Goal: Information Seeking & Learning: Learn about a topic

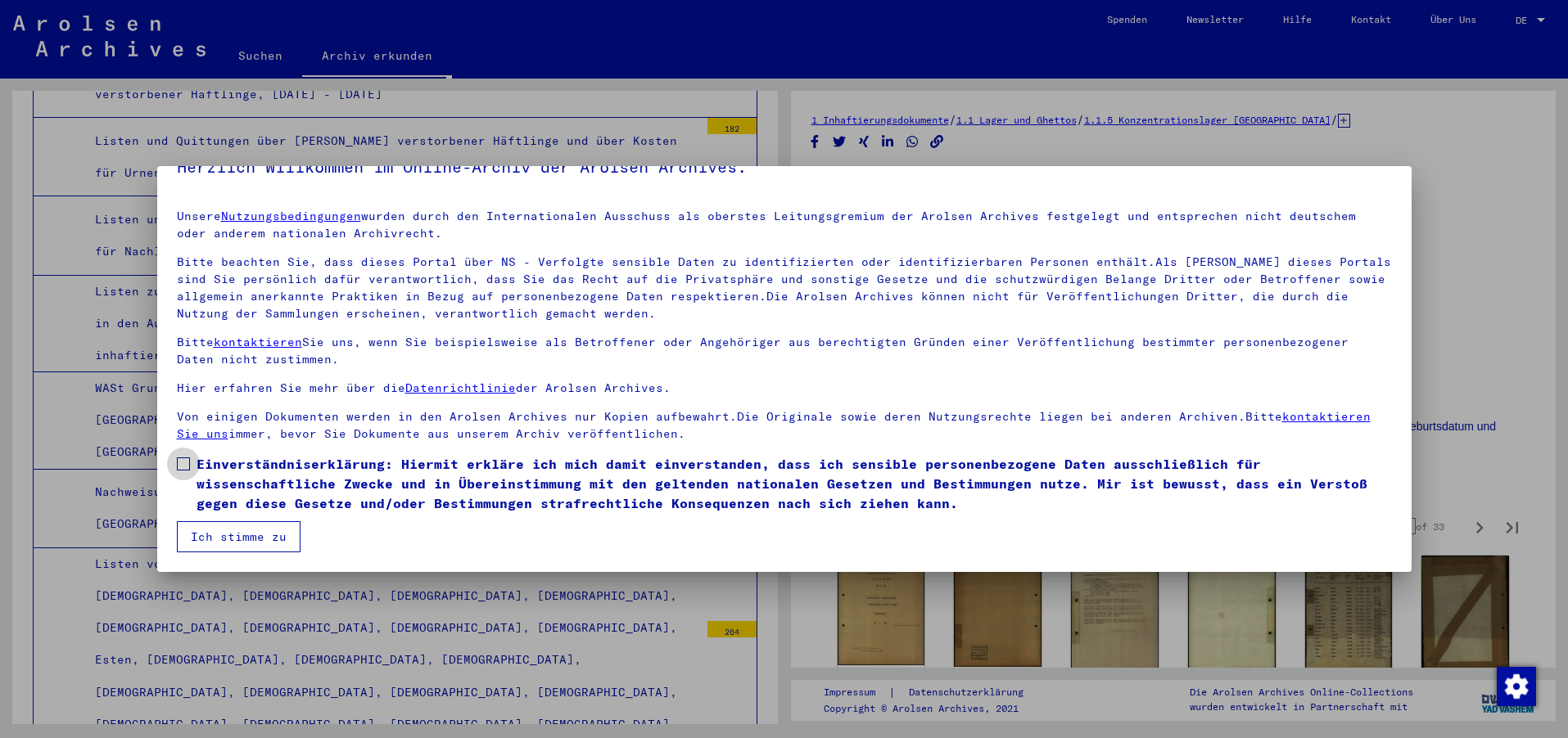
drag, startPoint x: 185, startPoint y: 462, endPoint x: 202, endPoint y: 482, distance: 26.2
click at [186, 462] on span at bounding box center [183, 464] width 13 height 13
click at [206, 534] on button "Ich stimme zu" at bounding box center [238, 537] width 123 height 31
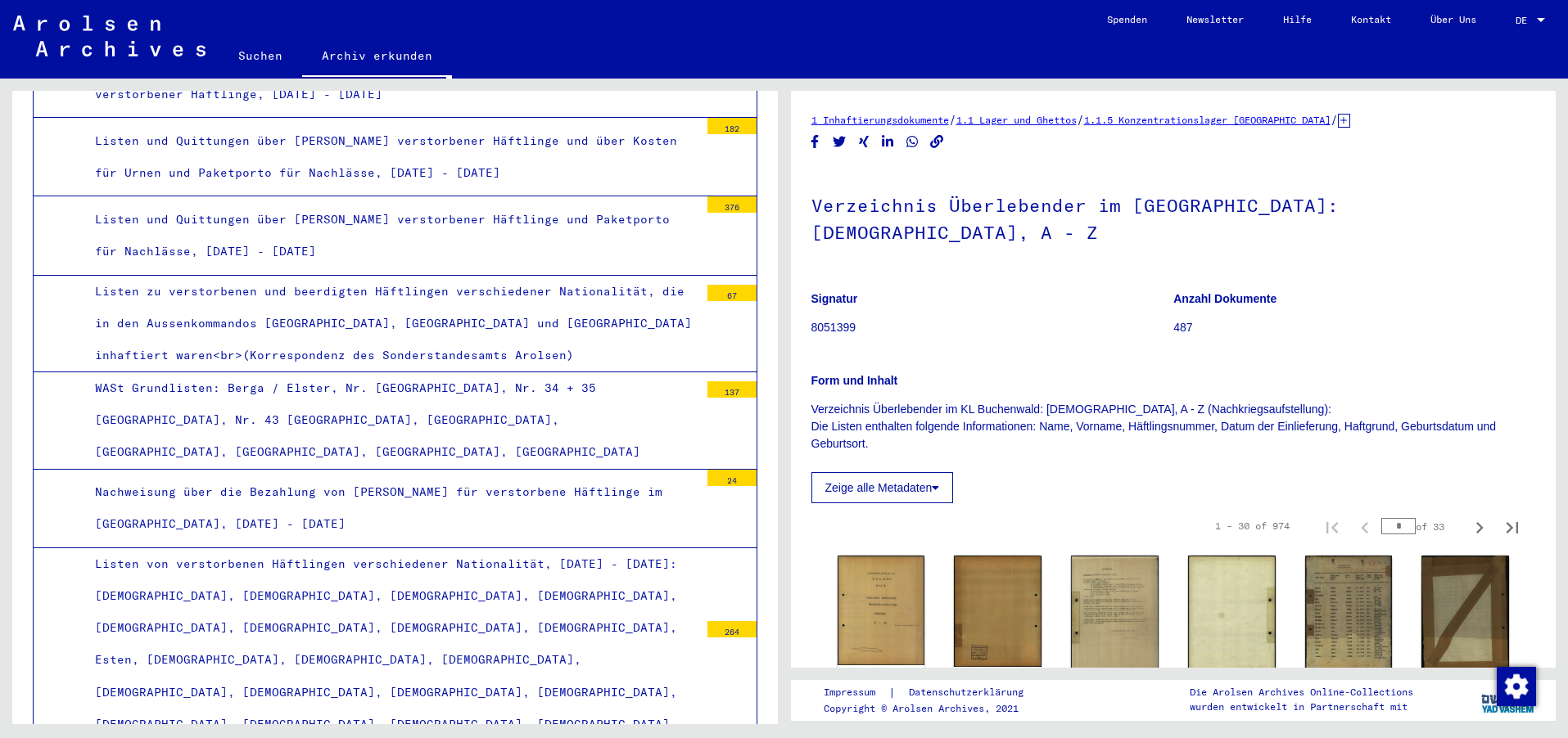
click at [883, 570] on img at bounding box center [880, 609] width 91 height 115
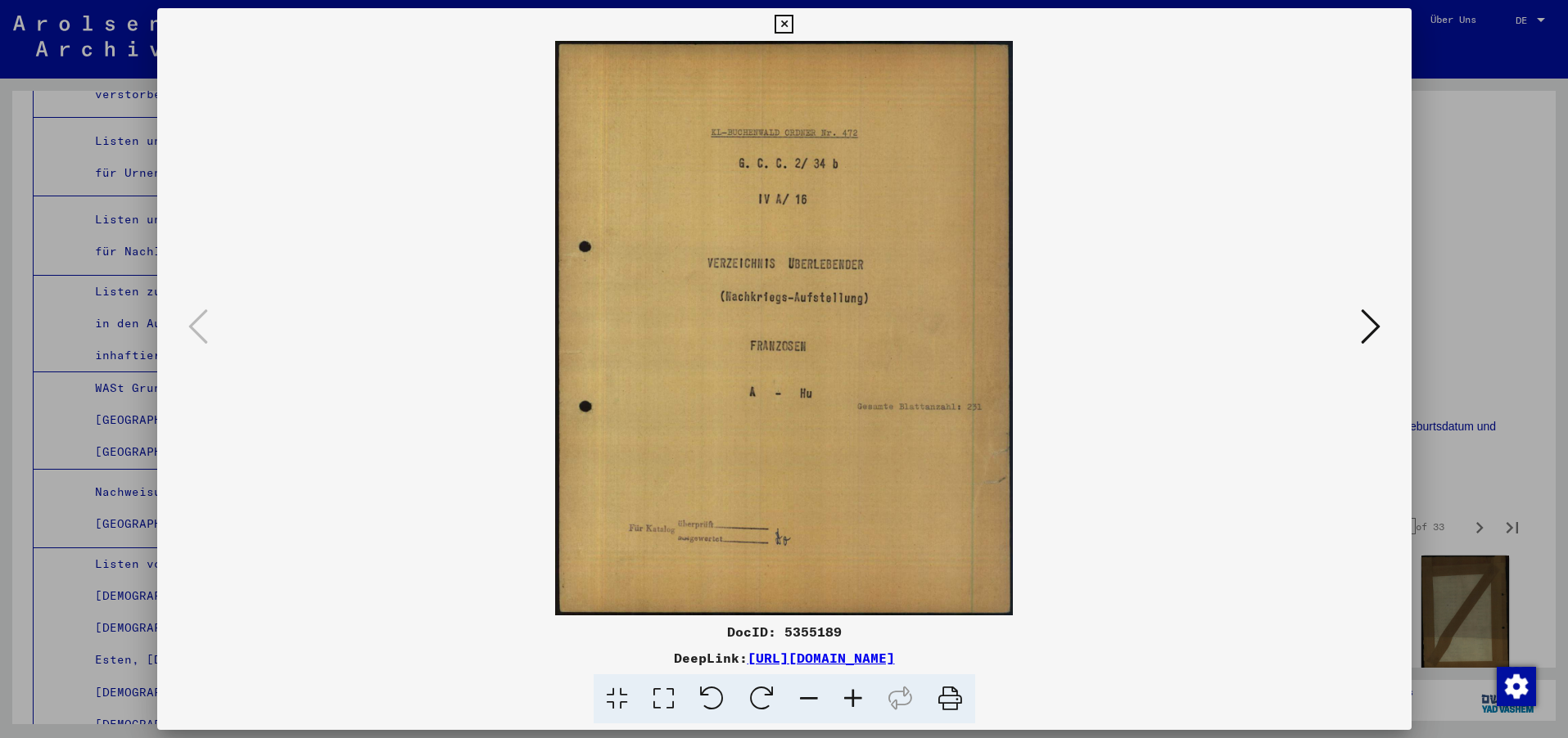
click at [882, 569] on img at bounding box center [784, 328] width 1143 height 575
click at [1370, 324] on icon at bounding box center [1371, 326] width 20 height 39
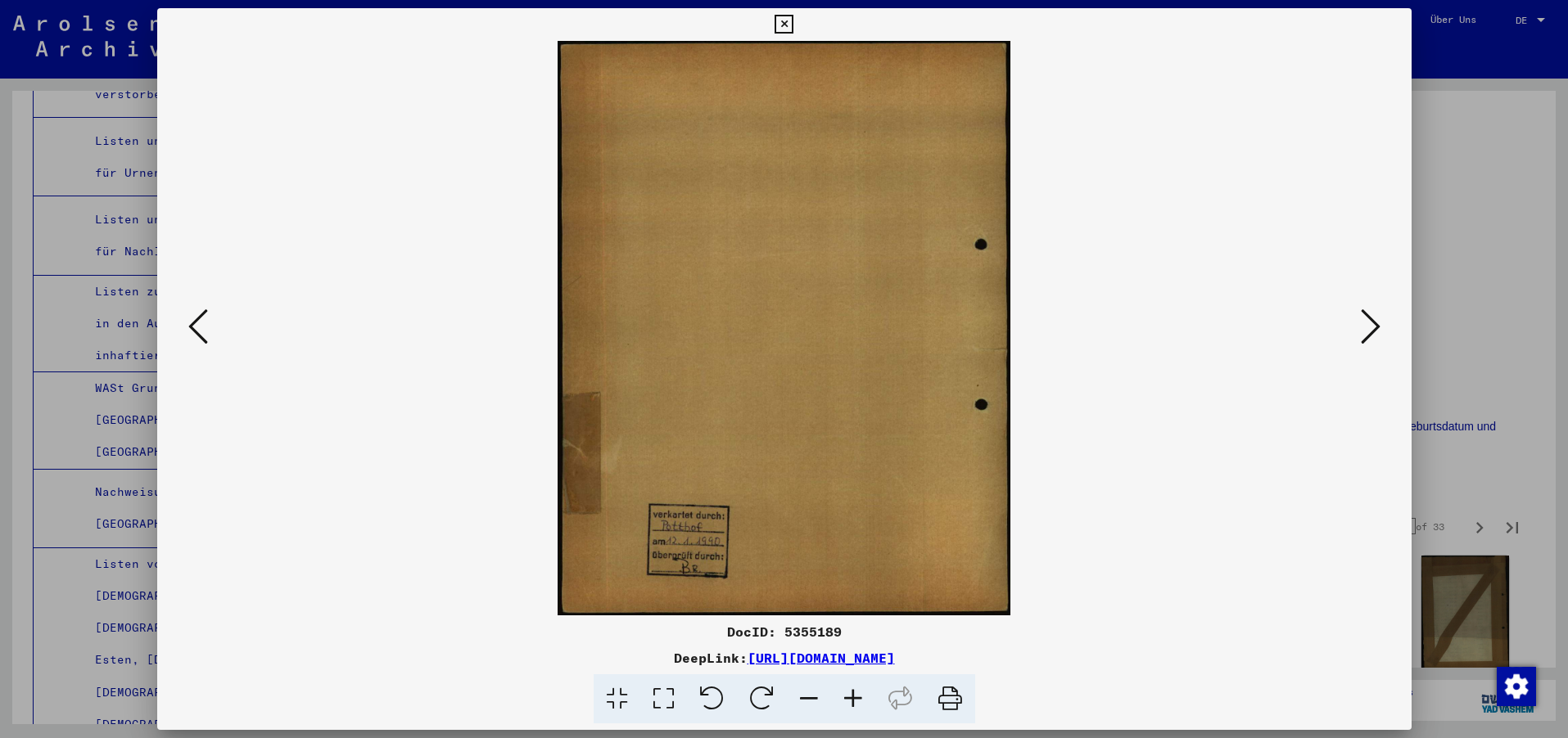
click at [1370, 324] on icon at bounding box center [1371, 326] width 20 height 39
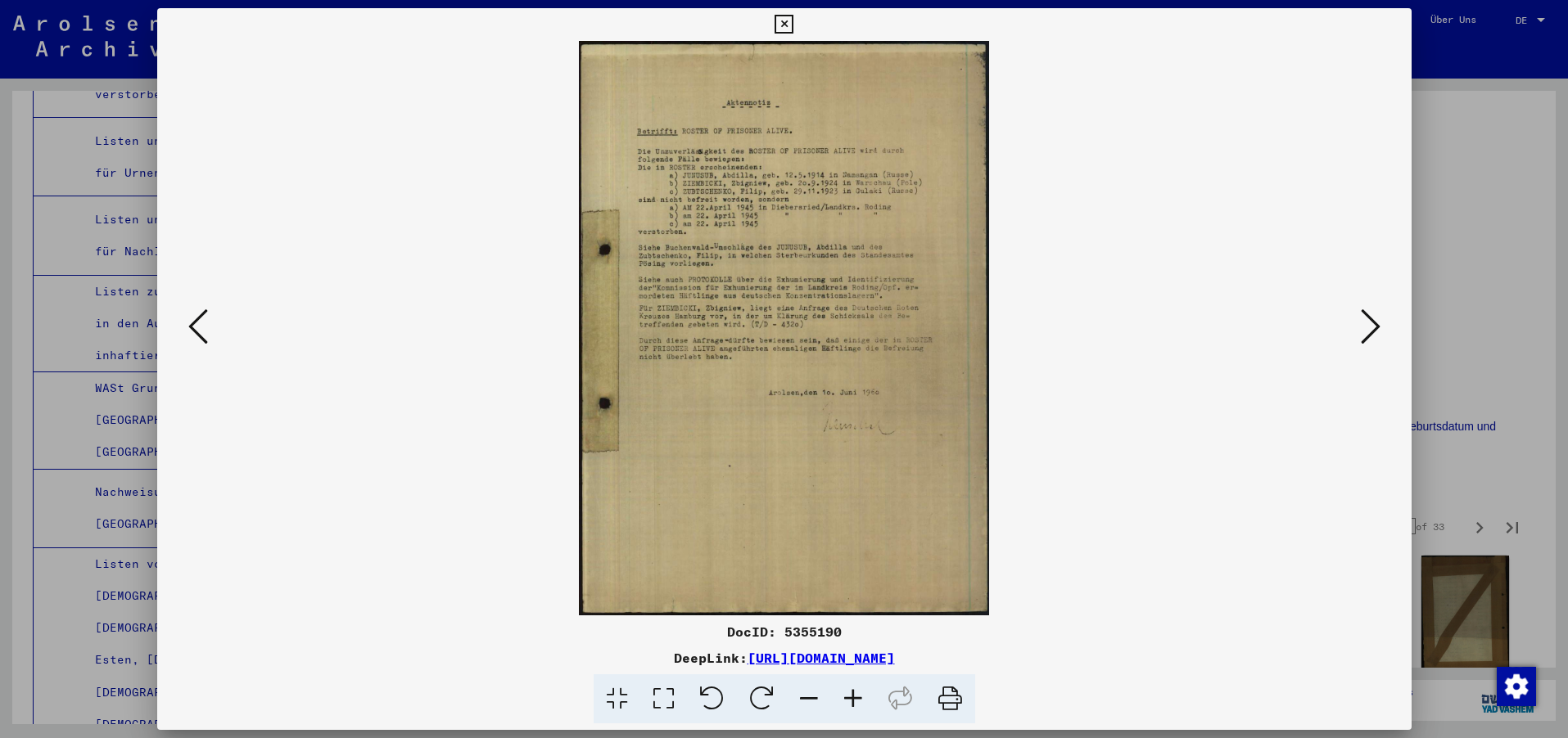
click at [1370, 324] on icon at bounding box center [1371, 326] width 20 height 39
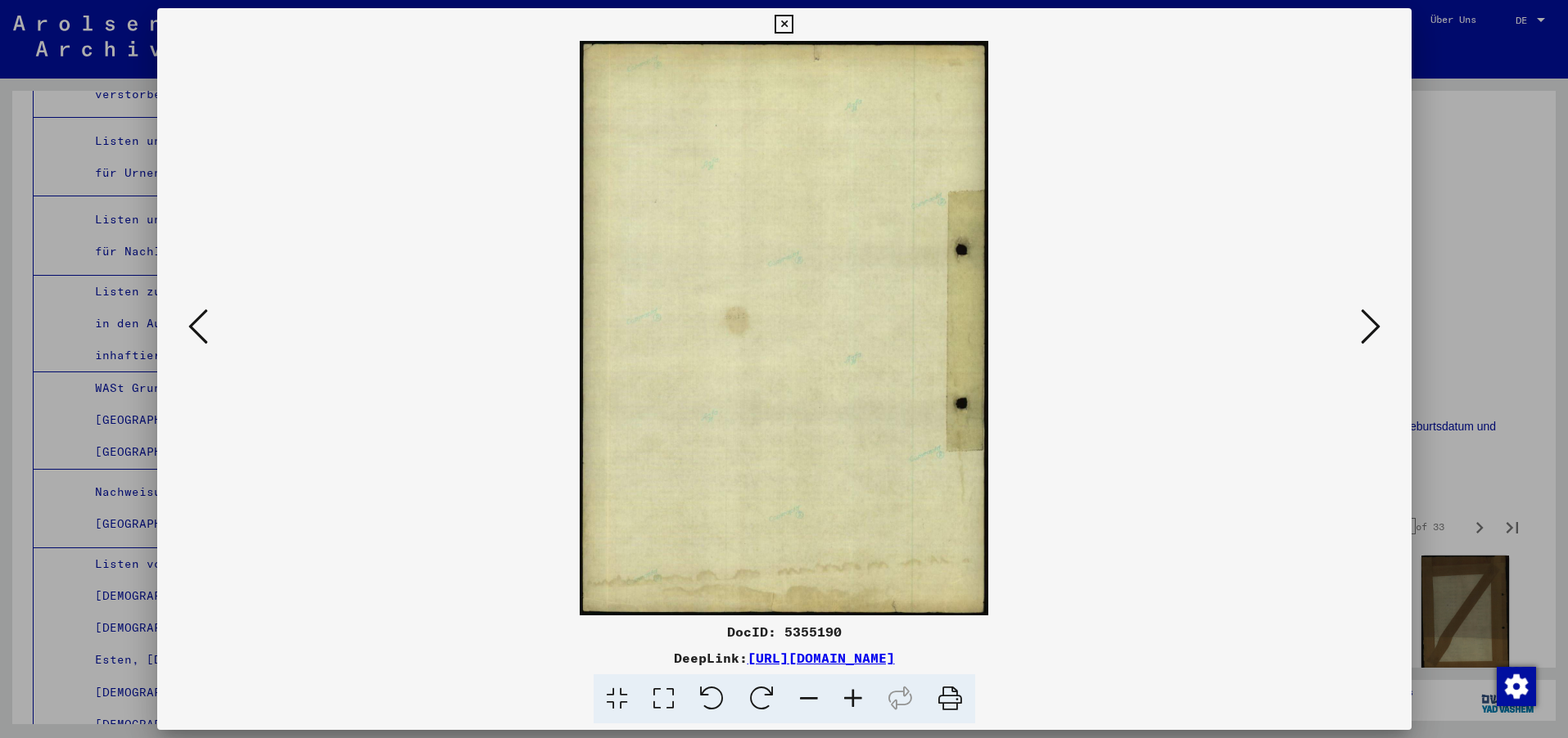
click at [1370, 324] on icon at bounding box center [1371, 326] width 20 height 39
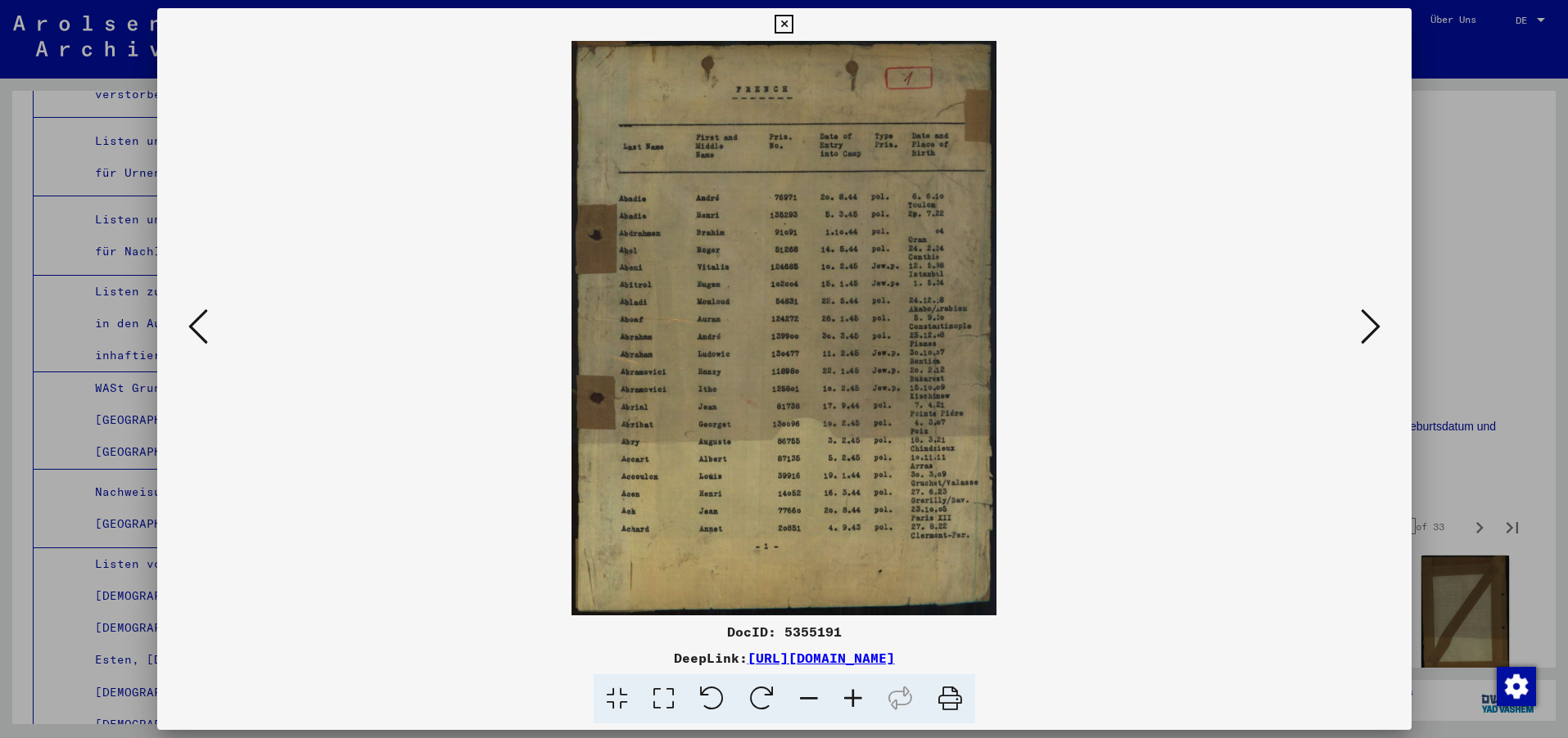
click at [1370, 324] on icon at bounding box center [1371, 326] width 20 height 39
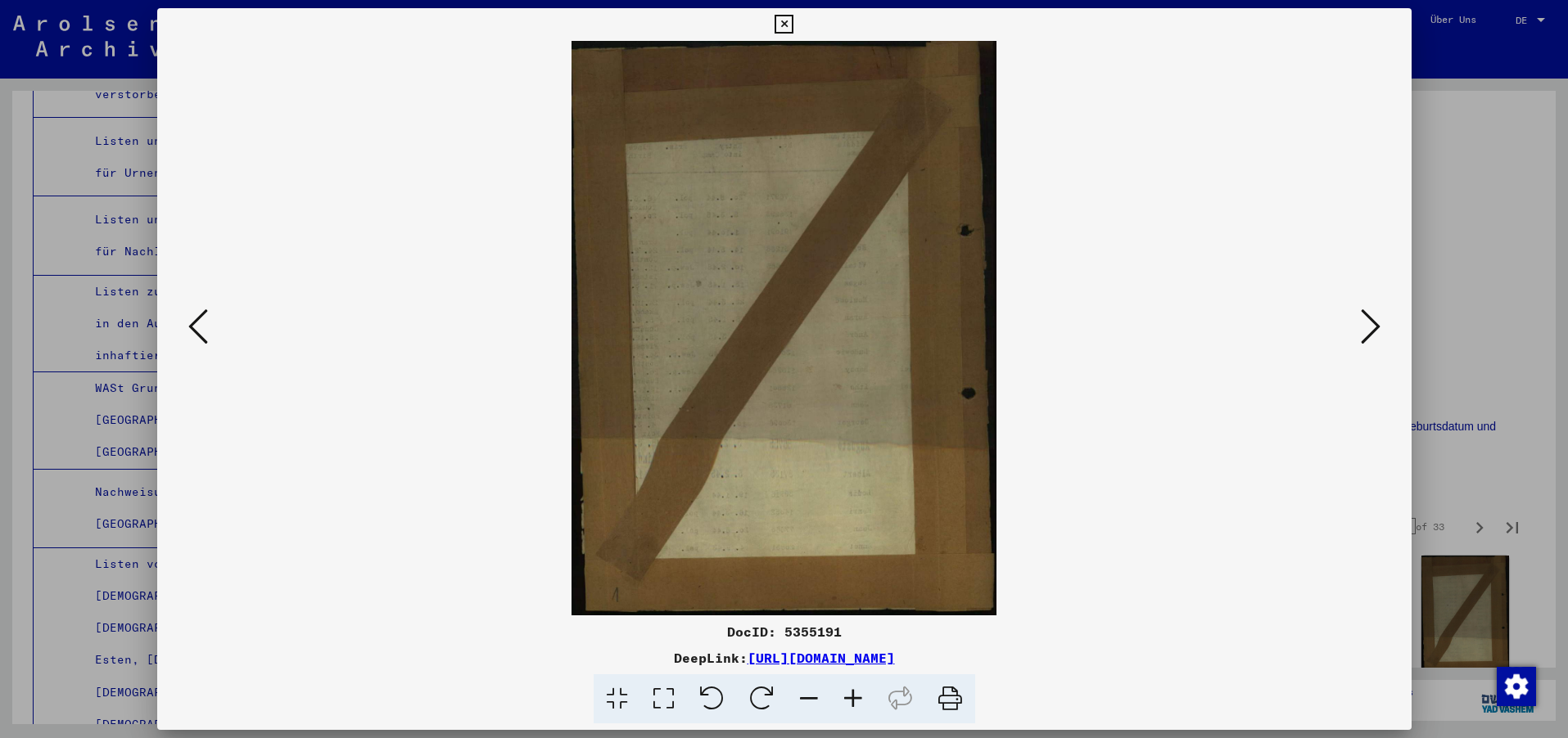
click at [1370, 324] on icon at bounding box center [1371, 326] width 20 height 39
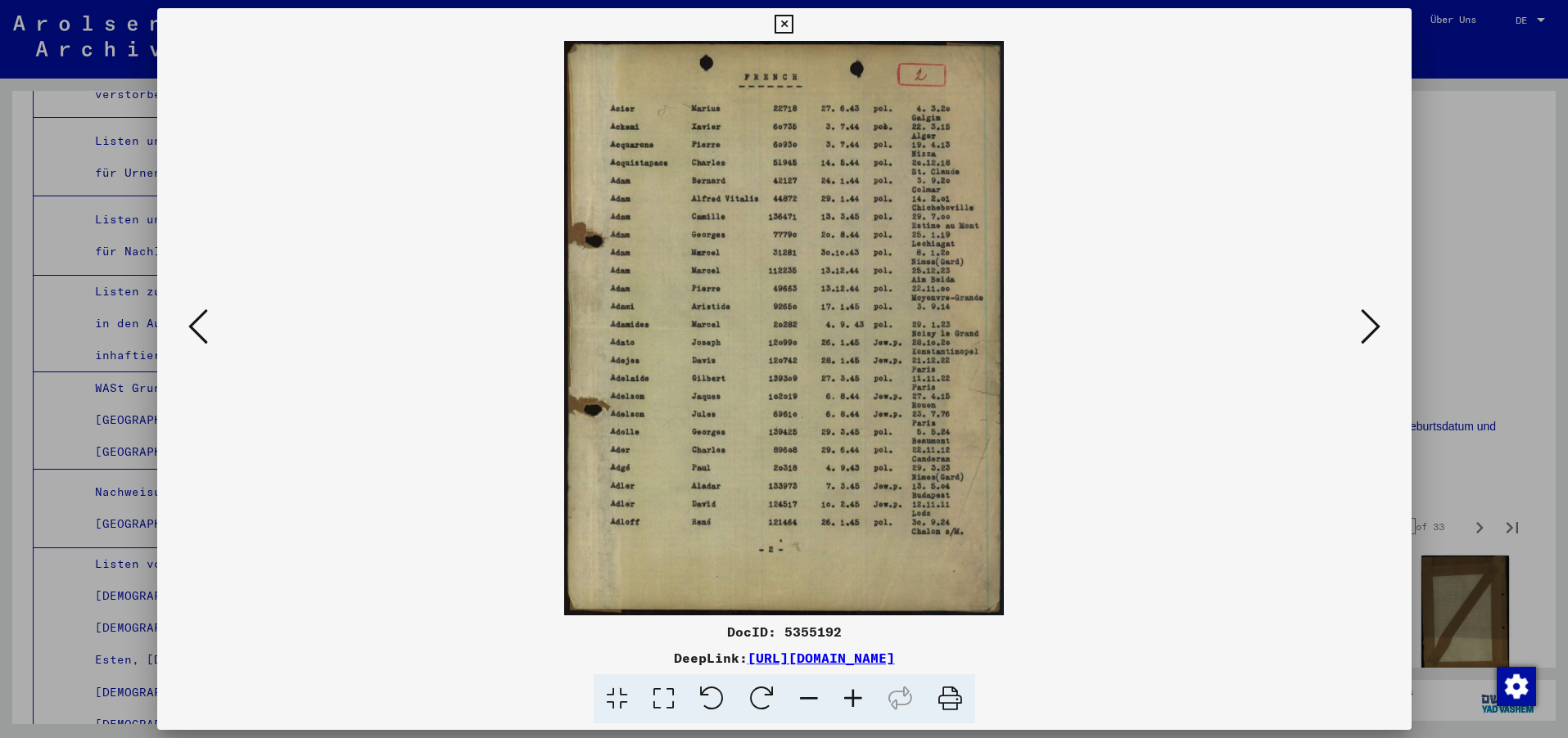
click at [1370, 324] on icon at bounding box center [1371, 326] width 20 height 39
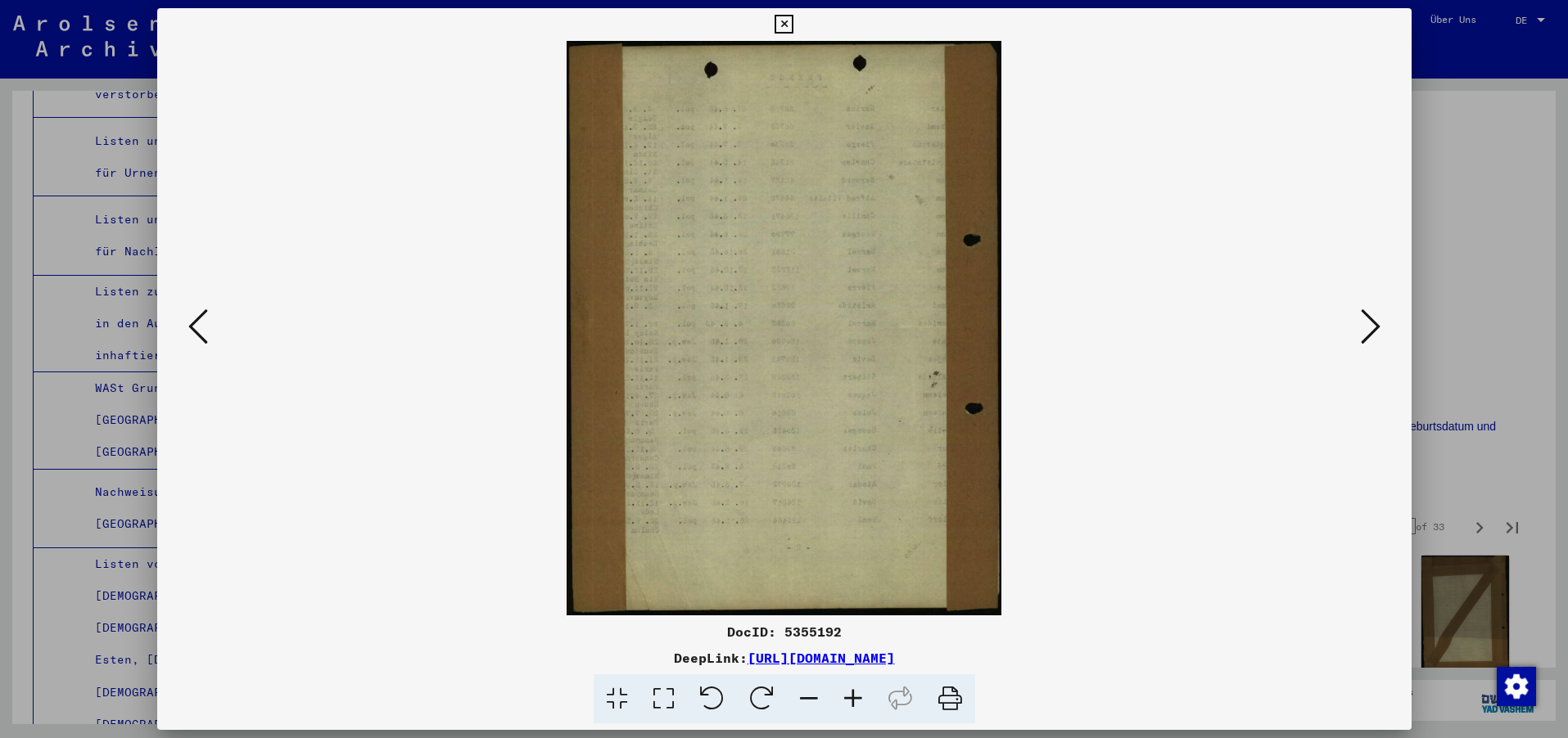
click at [1370, 324] on icon at bounding box center [1371, 326] width 20 height 39
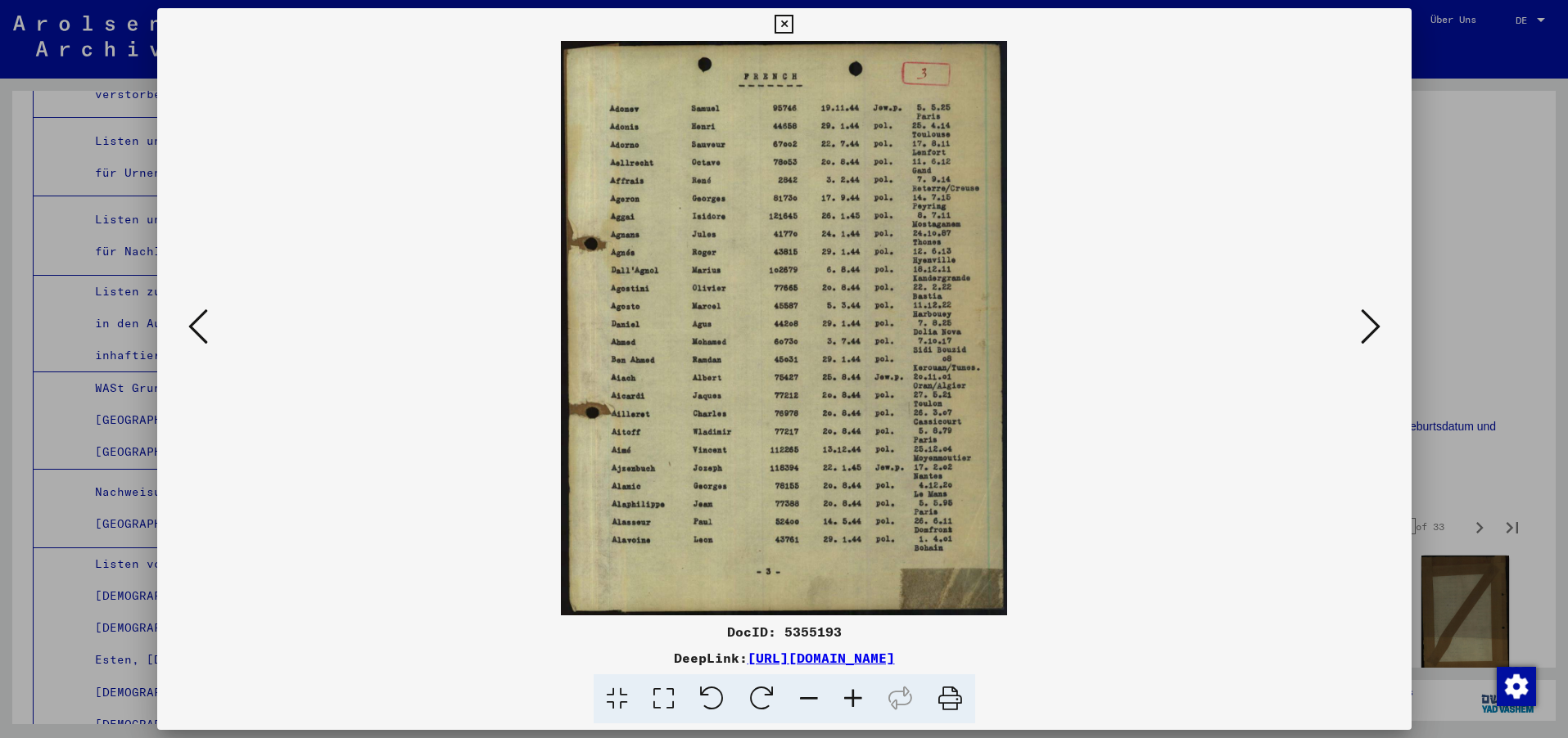
click at [1370, 324] on icon at bounding box center [1371, 326] width 20 height 39
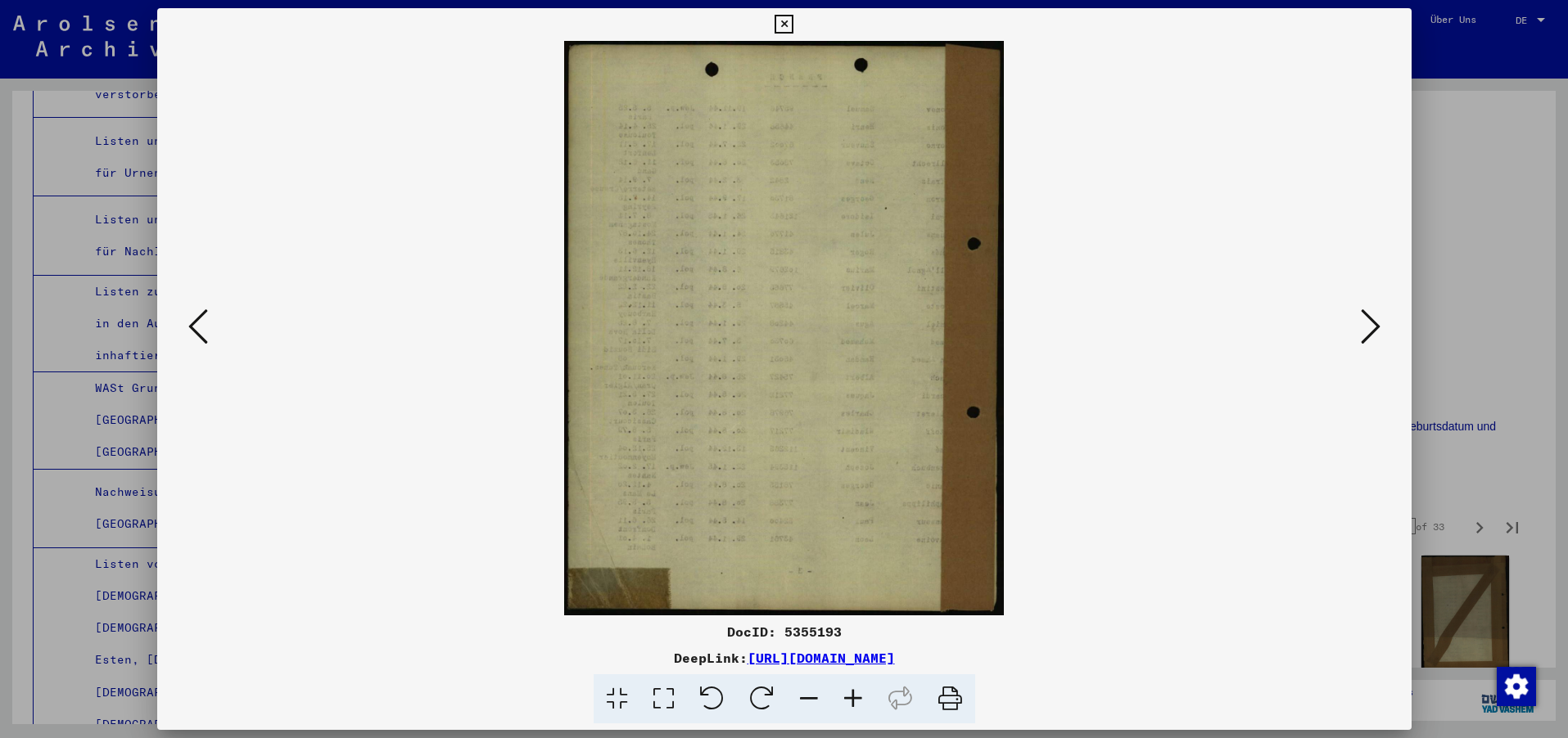
click at [1370, 324] on icon at bounding box center [1371, 326] width 20 height 39
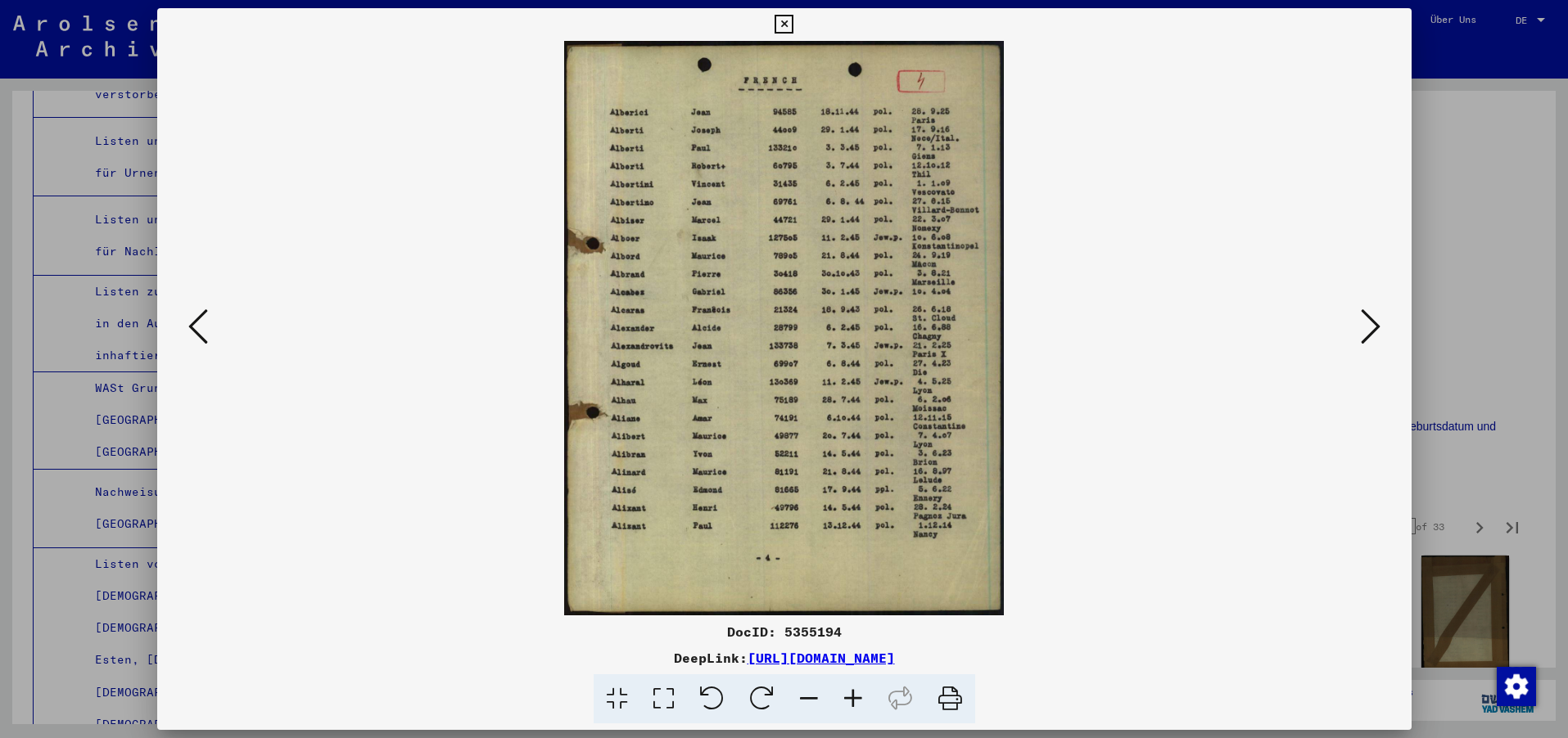
click at [1370, 324] on icon at bounding box center [1371, 326] width 20 height 39
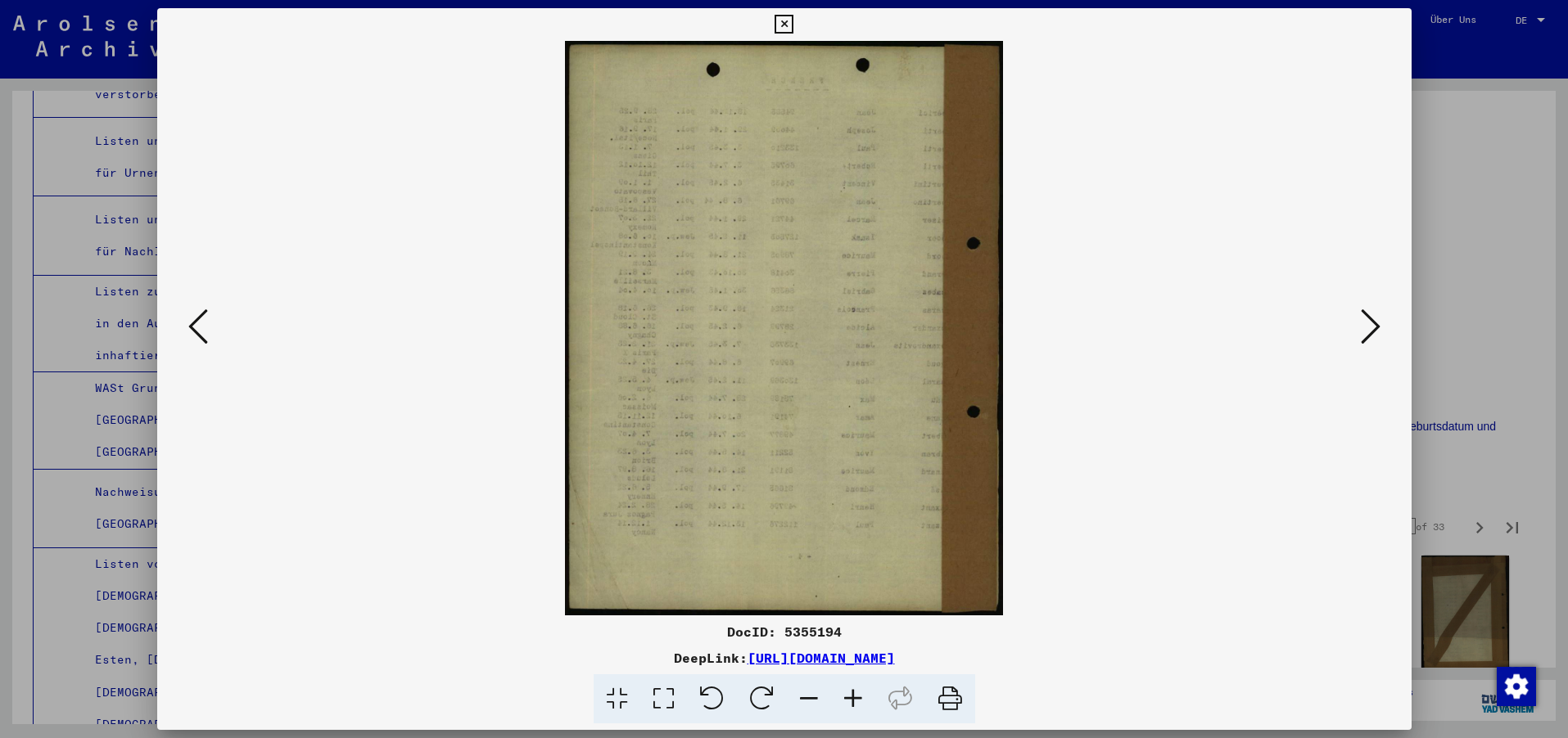
click at [1370, 324] on icon at bounding box center [1371, 326] width 20 height 39
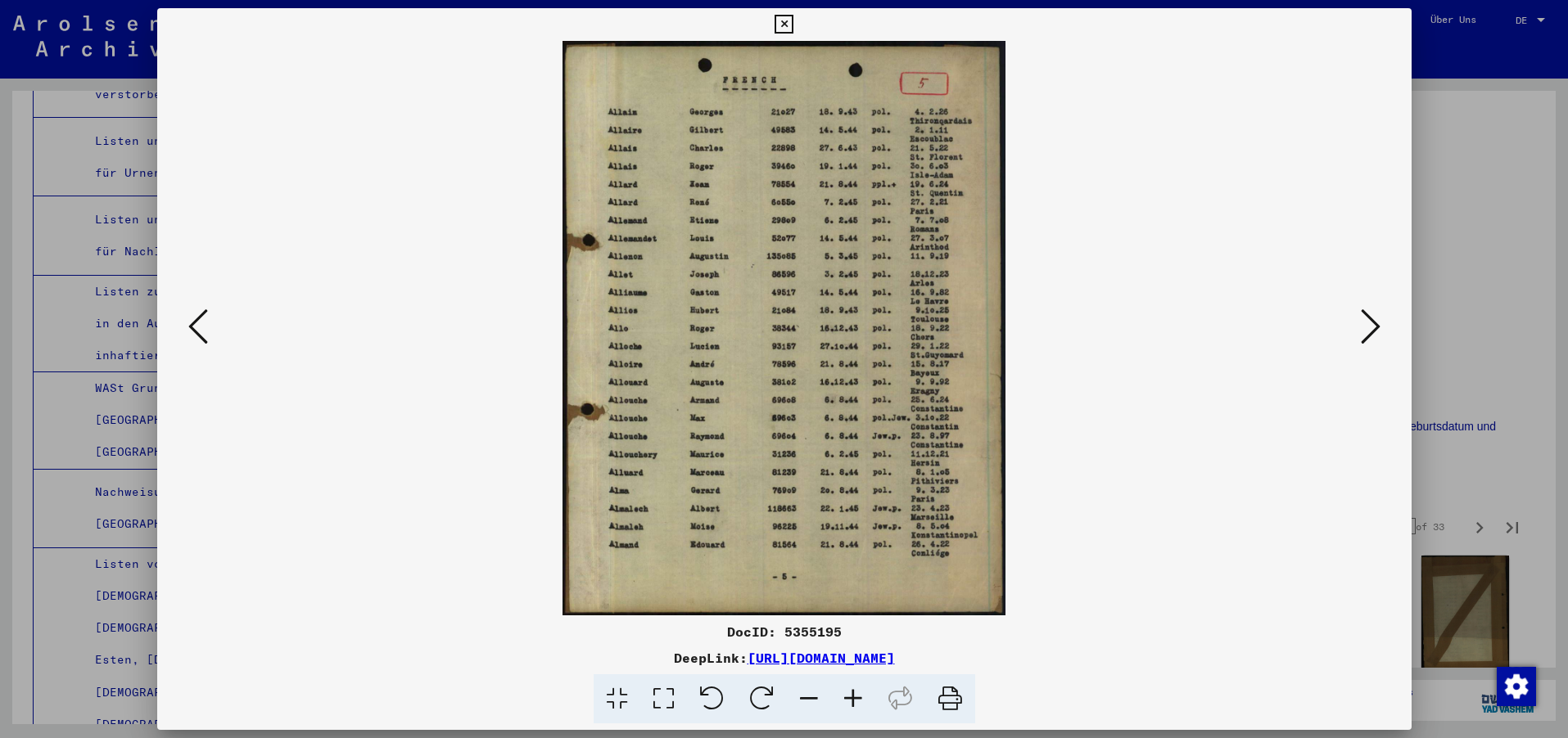
click at [1370, 324] on icon at bounding box center [1371, 326] width 20 height 39
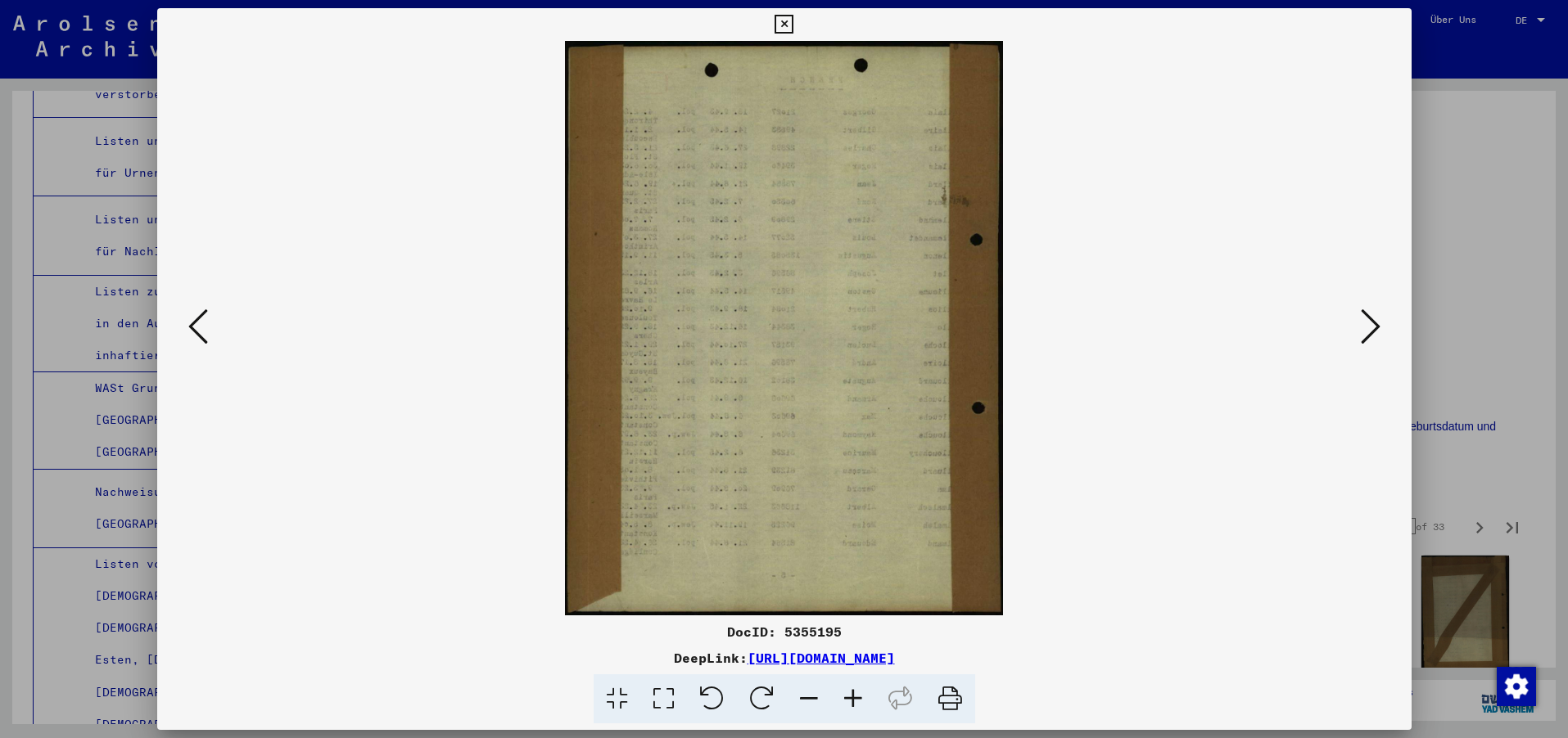
click at [1370, 324] on icon at bounding box center [1371, 326] width 20 height 39
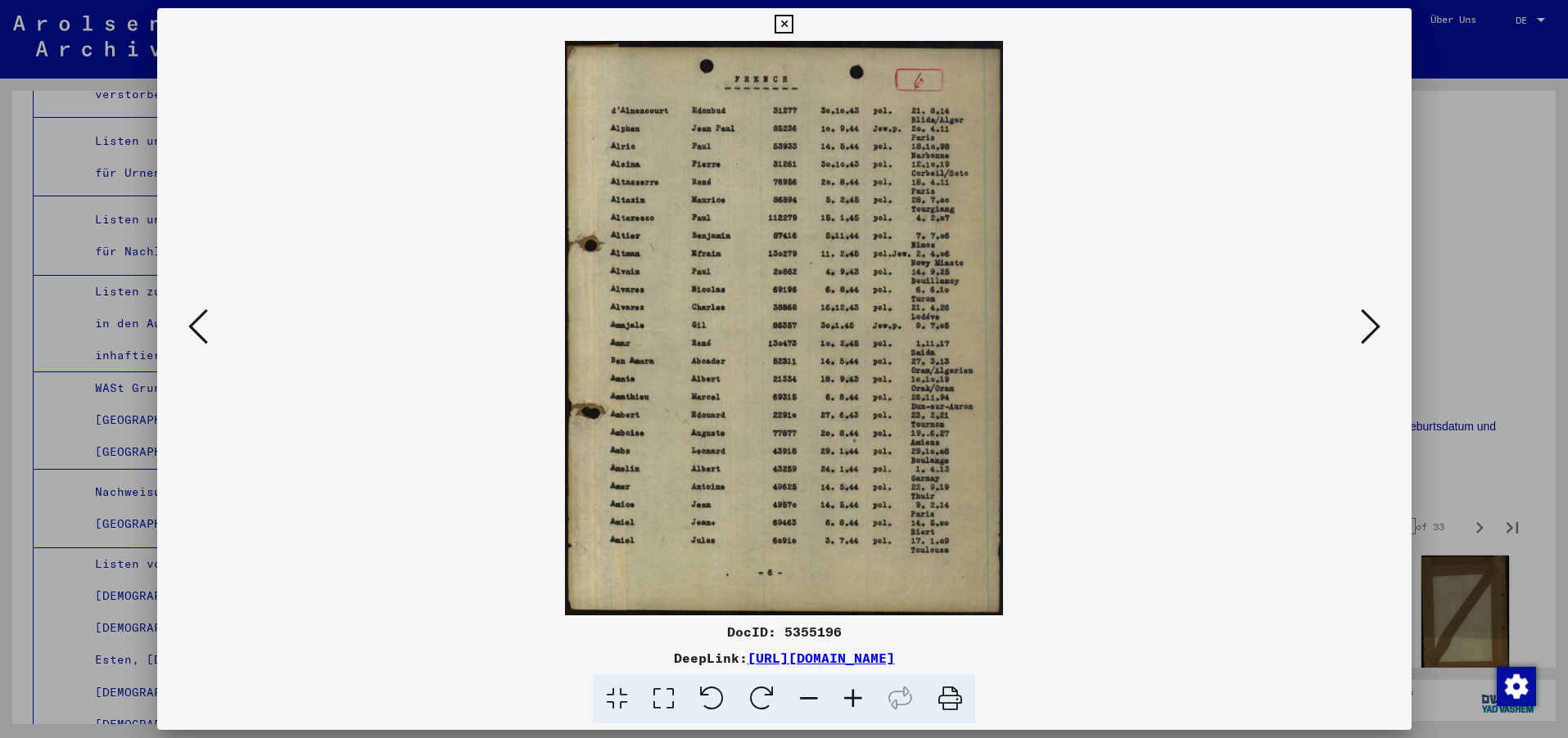
click at [1369, 324] on icon at bounding box center [1371, 326] width 20 height 39
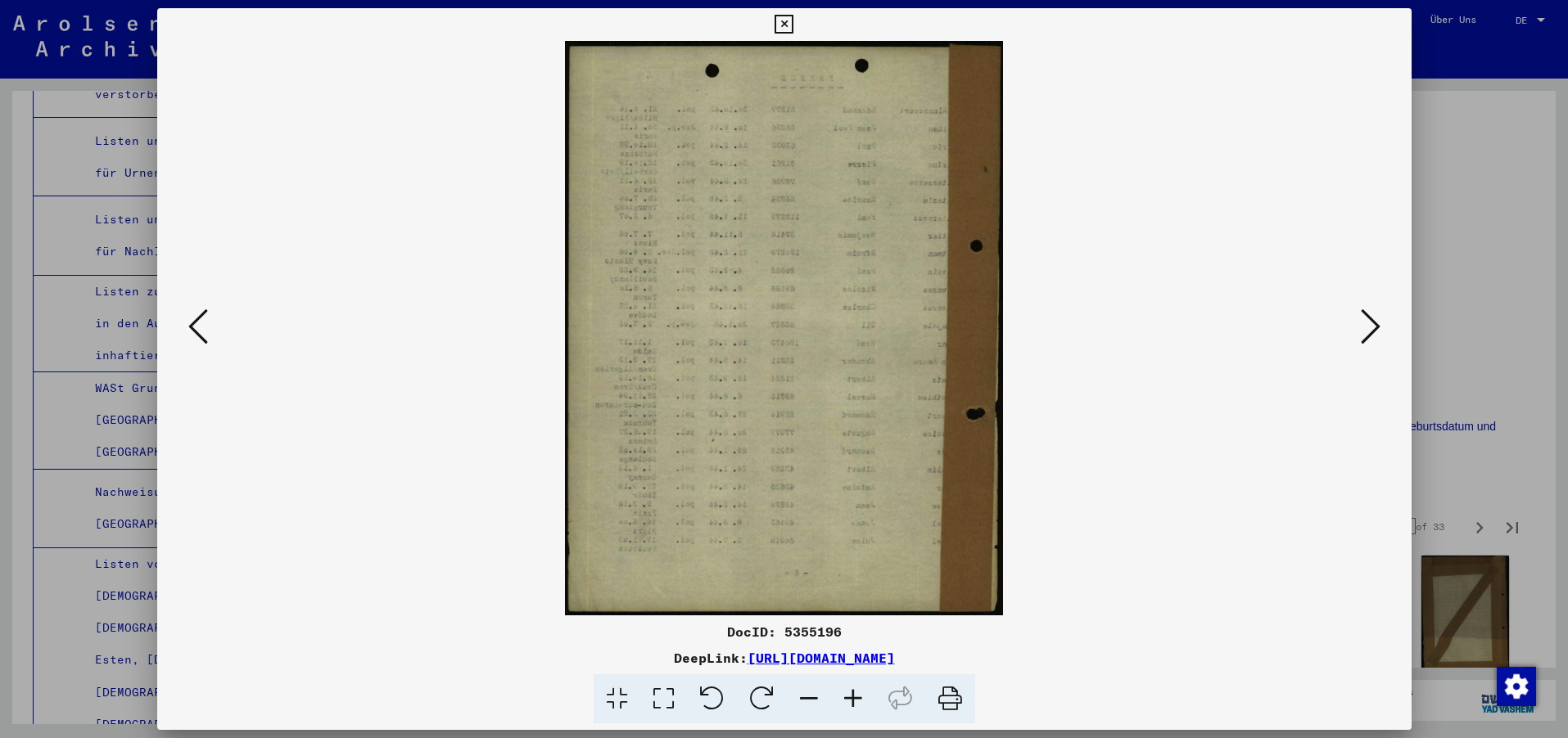
click at [1369, 324] on icon at bounding box center [1371, 326] width 20 height 39
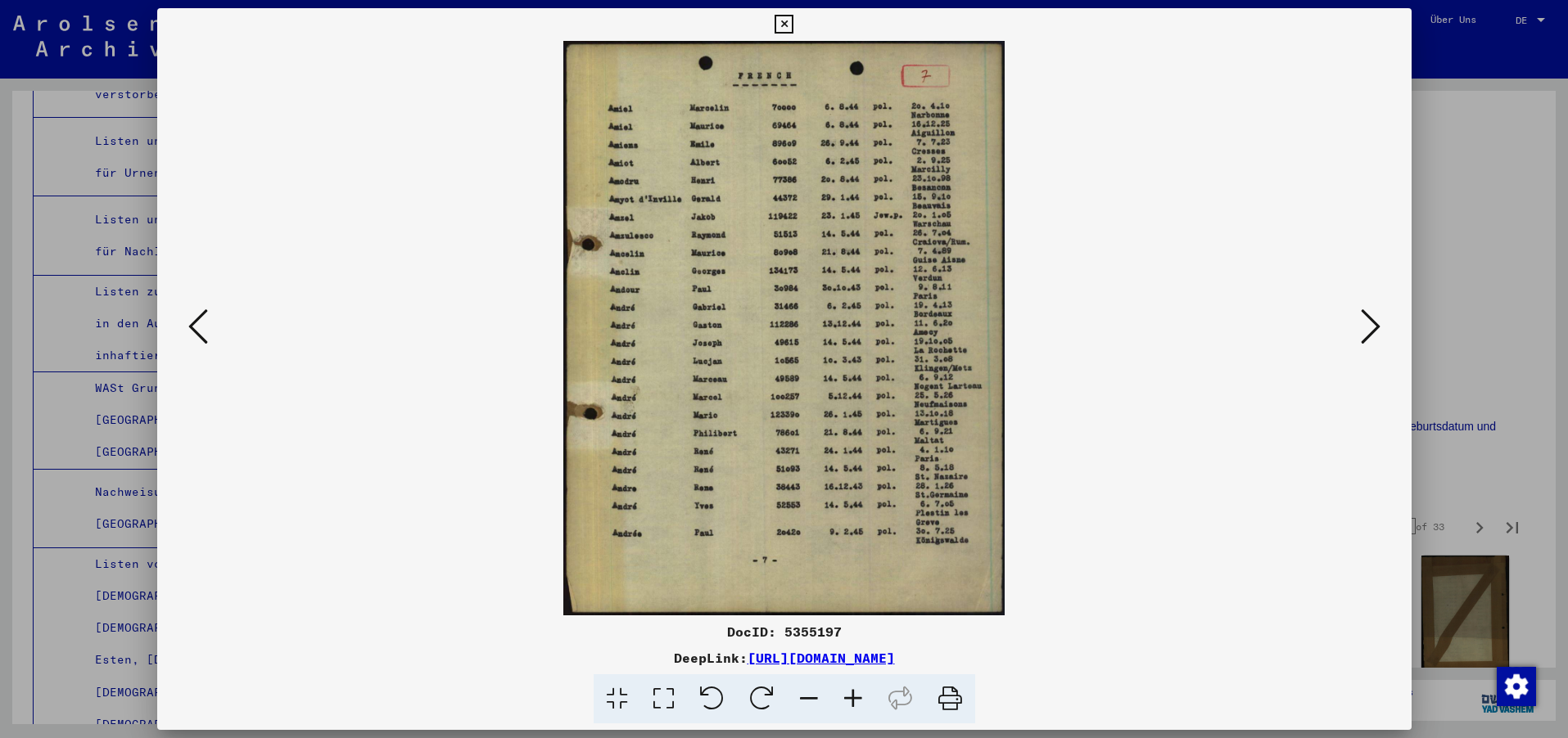
click at [1369, 324] on icon at bounding box center [1371, 326] width 20 height 39
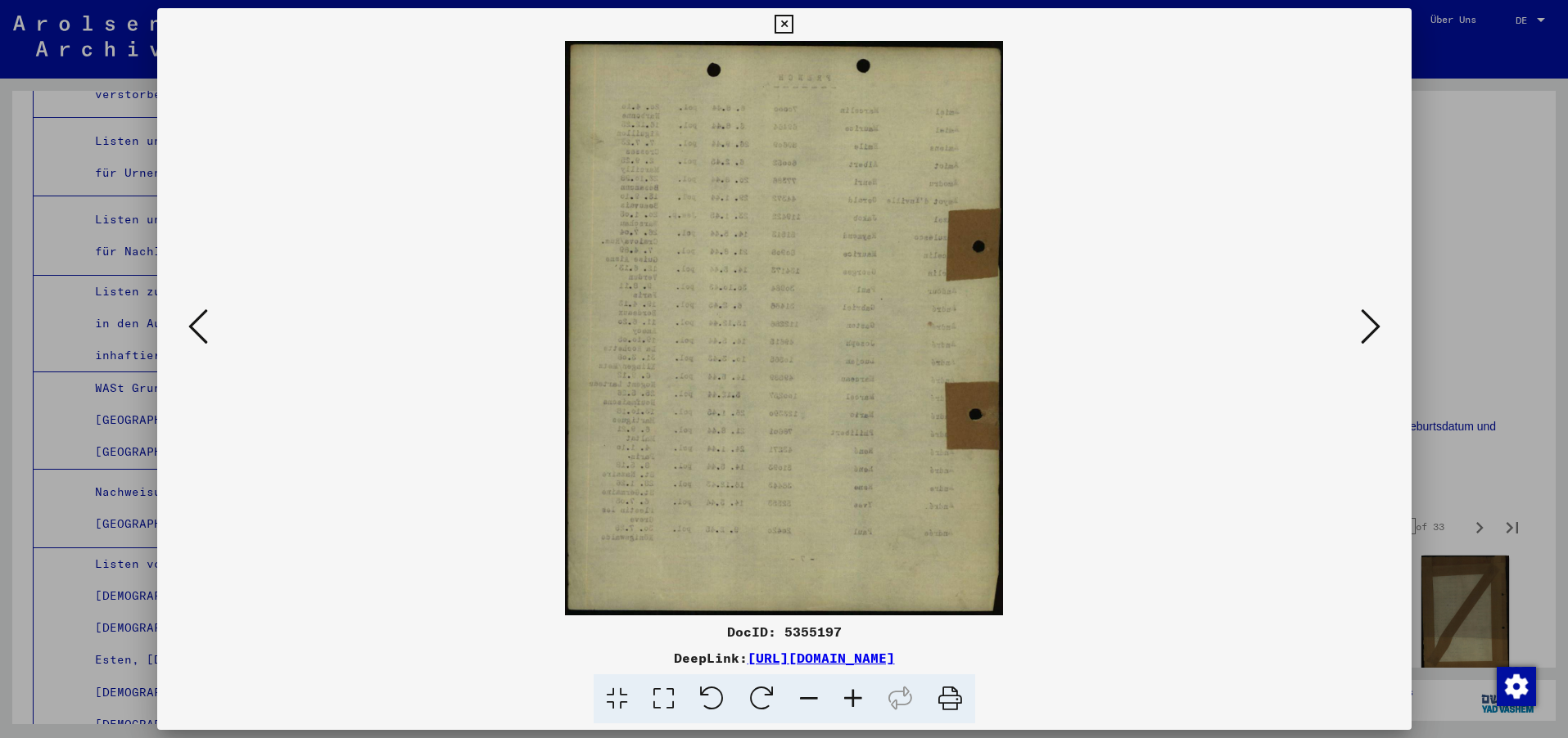
click at [197, 328] on icon at bounding box center [198, 326] width 20 height 39
